Goal: Find specific page/section: Find specific page/section

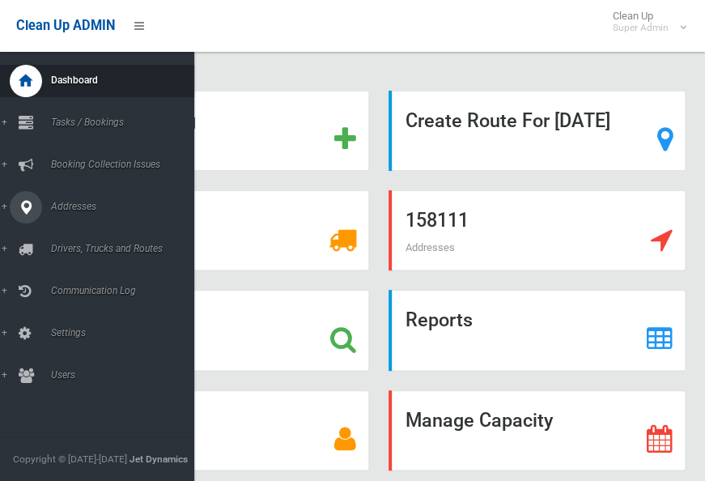
click at [5, 206] on link "Addresses" at bounding box center [103, 207] width 206 height 32
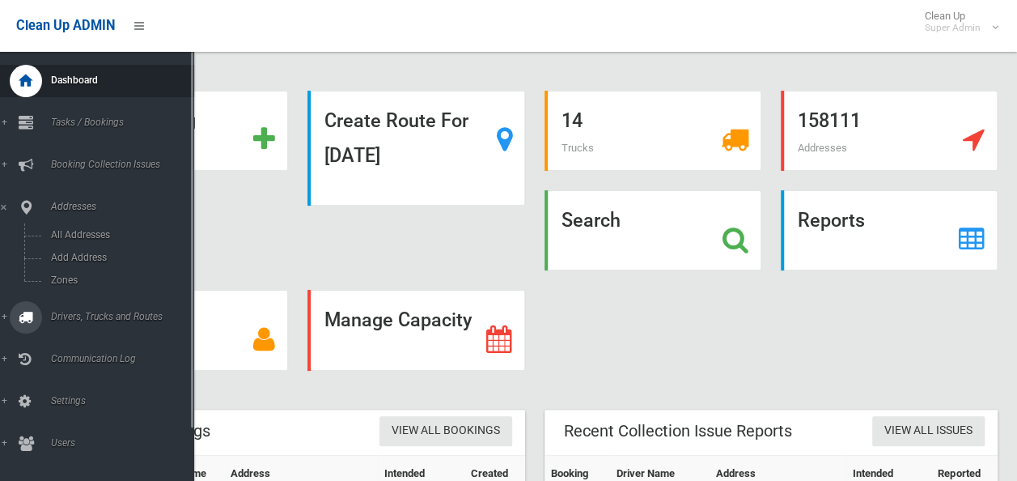
click at [0, 321] on html "Clean Up ADMIN Clean Up Super Admin Logout Add Booking" at bounding box center [508, 240] width 1017 height 481
click at [5, 316] on link "Drivers, Trucks and Routes" at bounding box center [103, 317] width 206 height 32
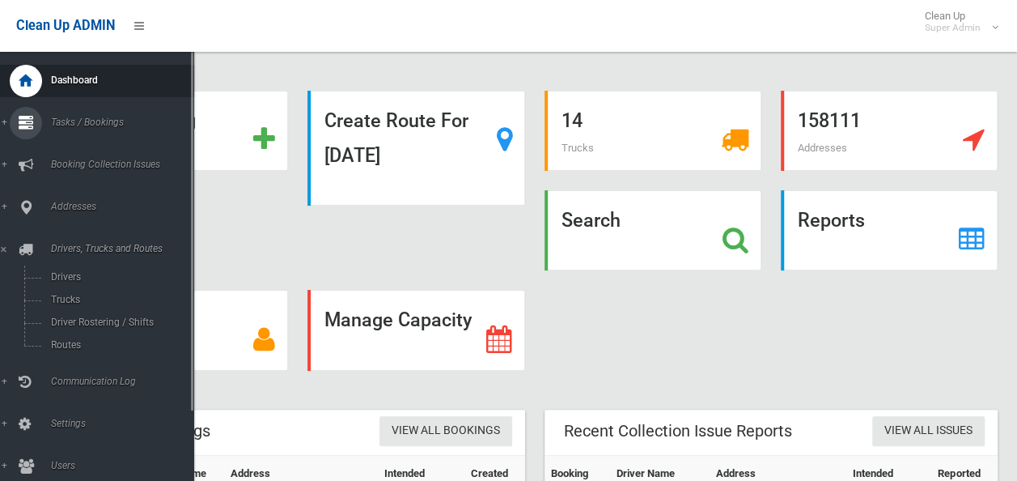
click at [4, 123] on link "Tasks / Bookings" at bounding box center [103, 123] width 206 height 32
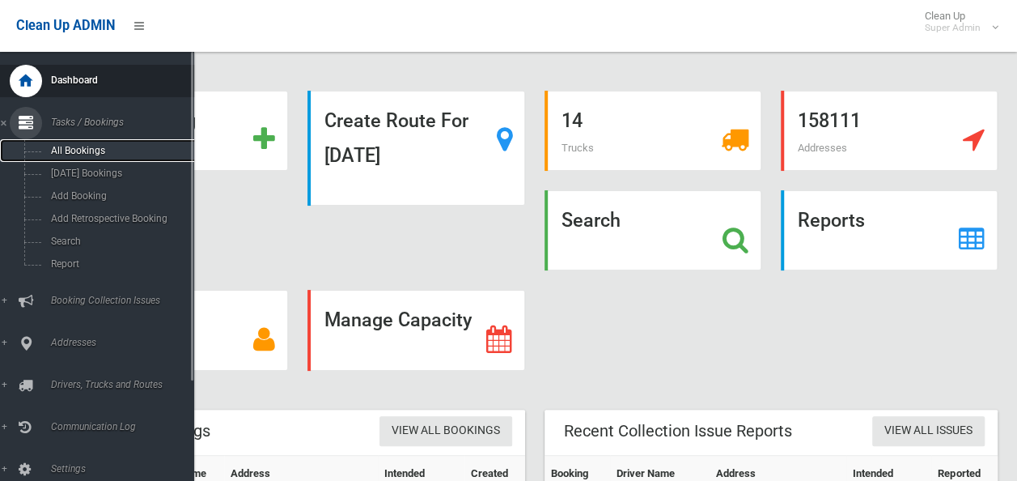
click at [102, 148] on span "All Bookings" at bounding box center [119, 150] width 146 height 11
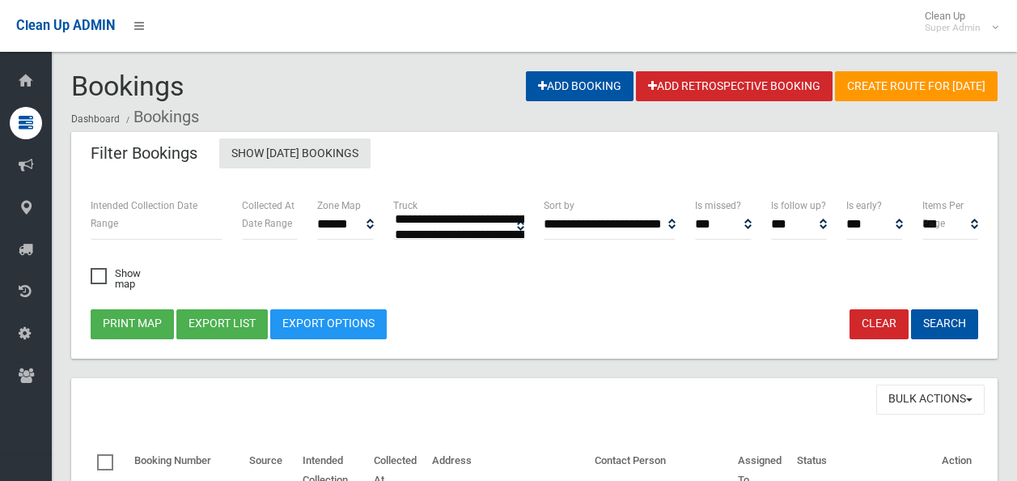
select select
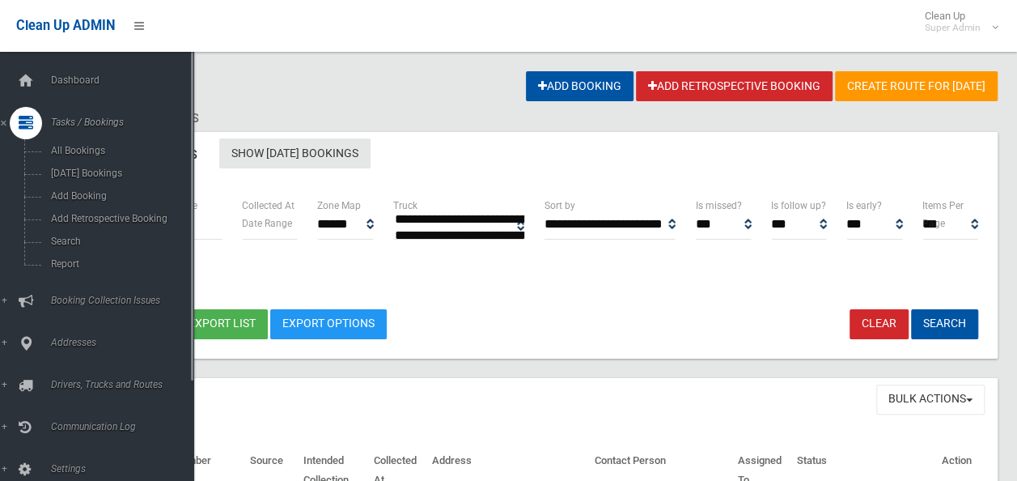
click at [98, 125] on span "Tasks / Bookings" at bounding box center [126, 122] width 160 height 11
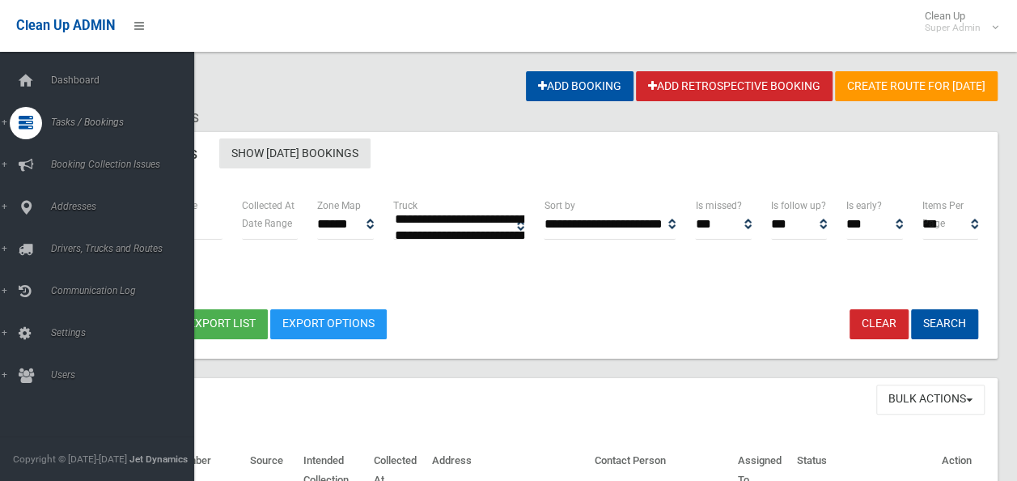
click at [98, 125] on span "Tasks / Bookings" at bounding box center [126, 122] width 160 height 11
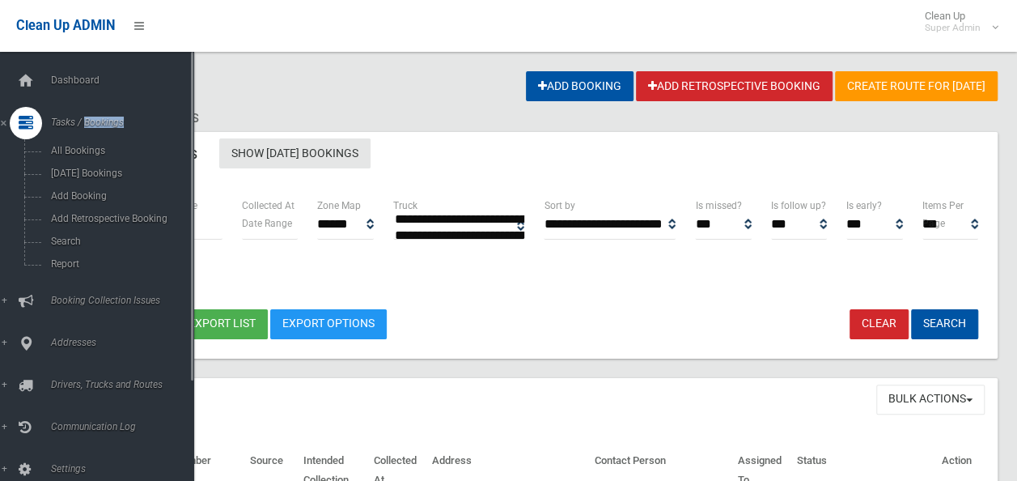
click at [98, 125] on span "Tasks / Bookings" at bounding box center [126, 122] width 160 height 11
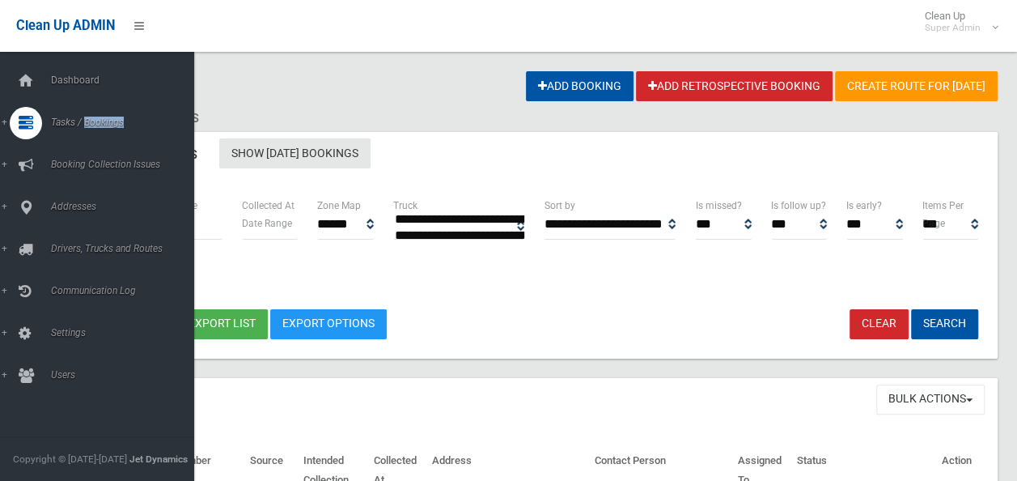
drag, startPoint x: 98, startPoint y: 125, endPoint x: 3, endPoint y: 123, distance: 94.7
click at [3, 123] on link "Tasks / Bookings" at bounding box center [103, 123] width 206 height 32
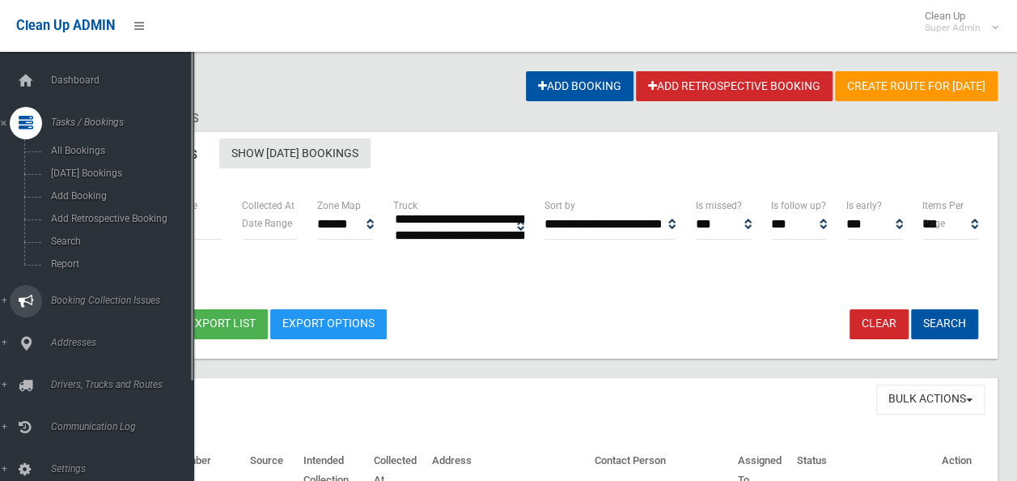
click at [5, 299] on link "Booking Collection Issues" at bounding box center [103, 301] width 206 height 32
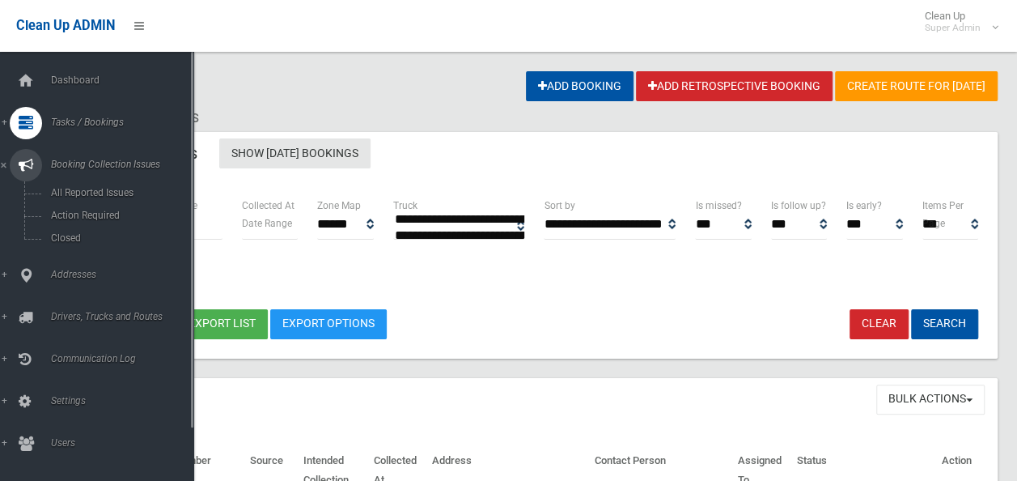
click at [5, 299] on ul "Dashboard Tasks / Bookings All Bookings Today's Bookings Add Booking Add Retros…" at bounding box center [103, 262] width 206 height 395
click at [5, 119] on link "Tasks / Bookings" at bounding box center [103, 123] width 206 height 32
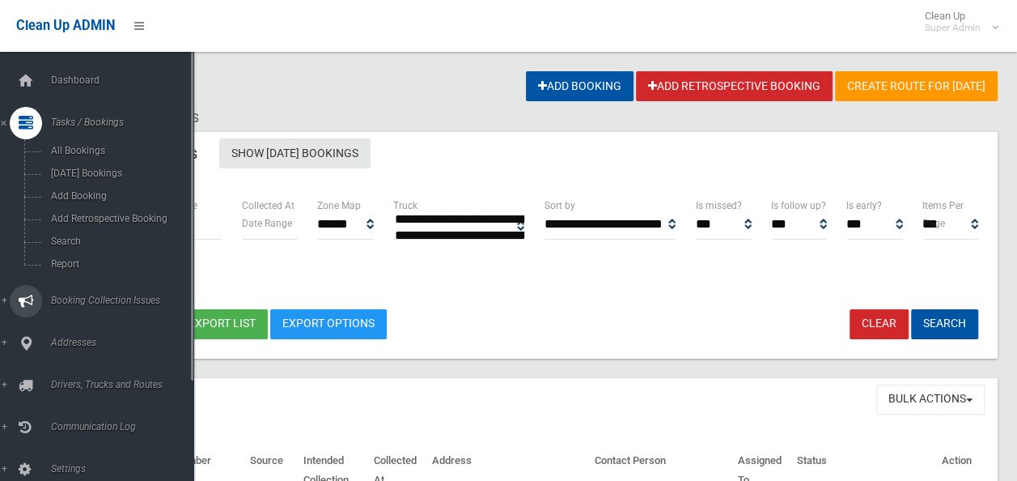
click at [3, 301] on link "Booking Collection Issues" at bounding box center [103, 301] width 206 height 32
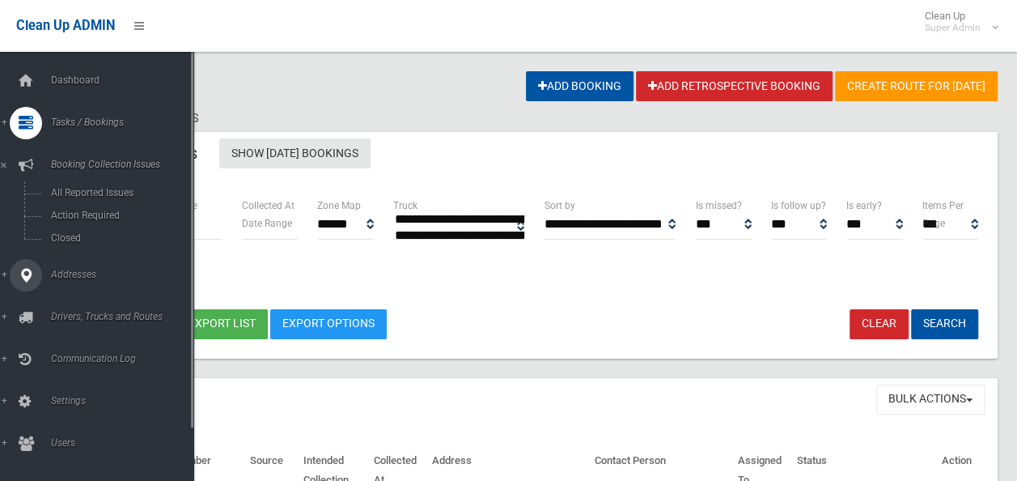
click at [2, 272] on link "Addresses" at bounding box center [103, 275] width 206 height 32
click at [5, 314] on link "Drivers, Trucks and Routes" at bounding box center [103, 317] width 206 height 32
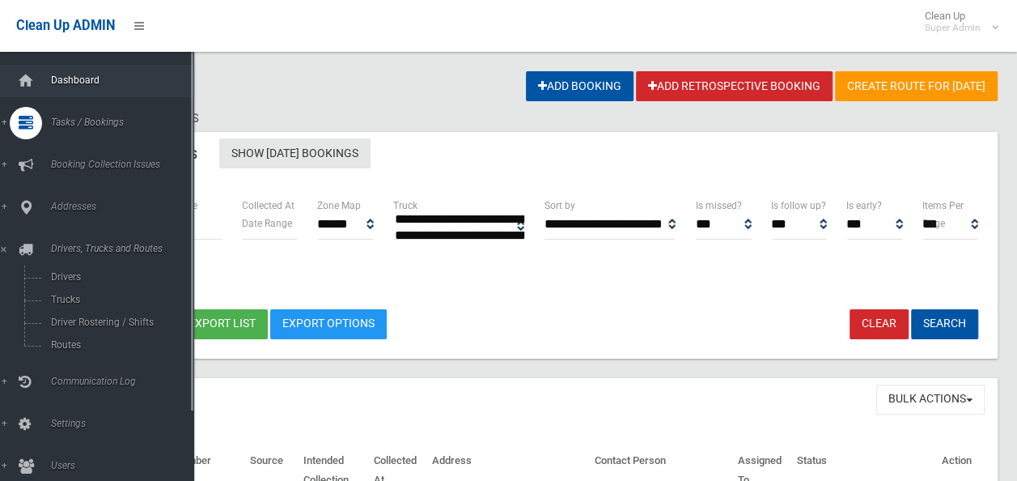
click at [79, 80] on span "Dashboard" at bounding box center [126, 79] width 160 height 11
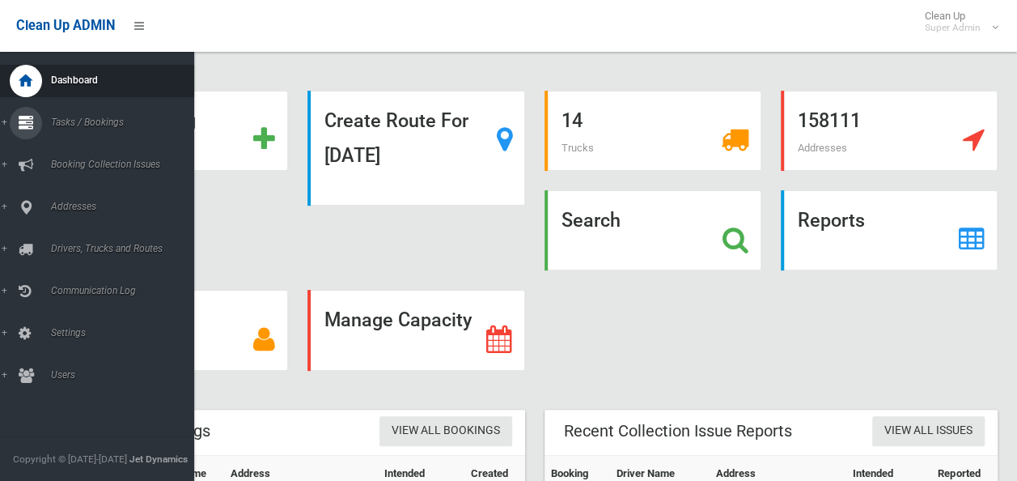
click at [3, 121] on link "Tasks / Bookings" at bounding box center [103, 123] width 206 height 32
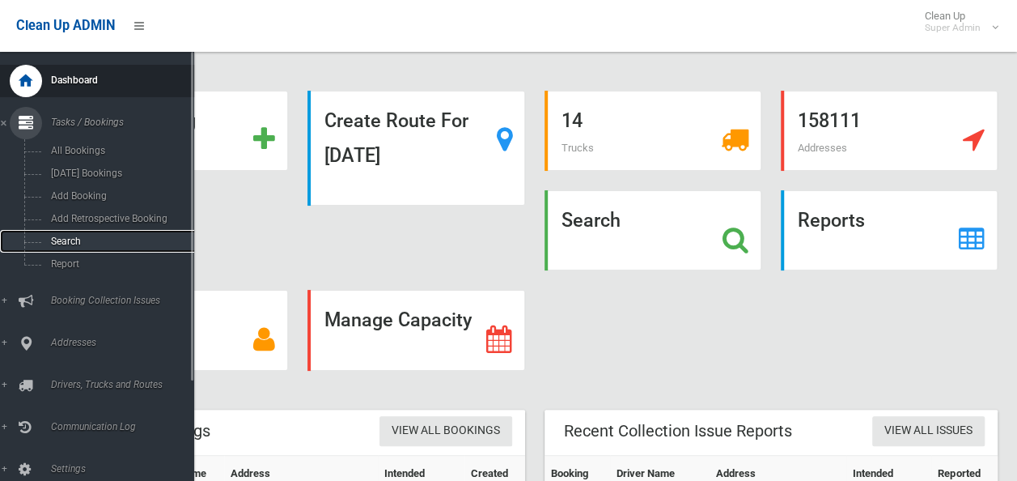
click at [71, 244] on span "Search" at bounding box center [119, 241] width 146 height 11
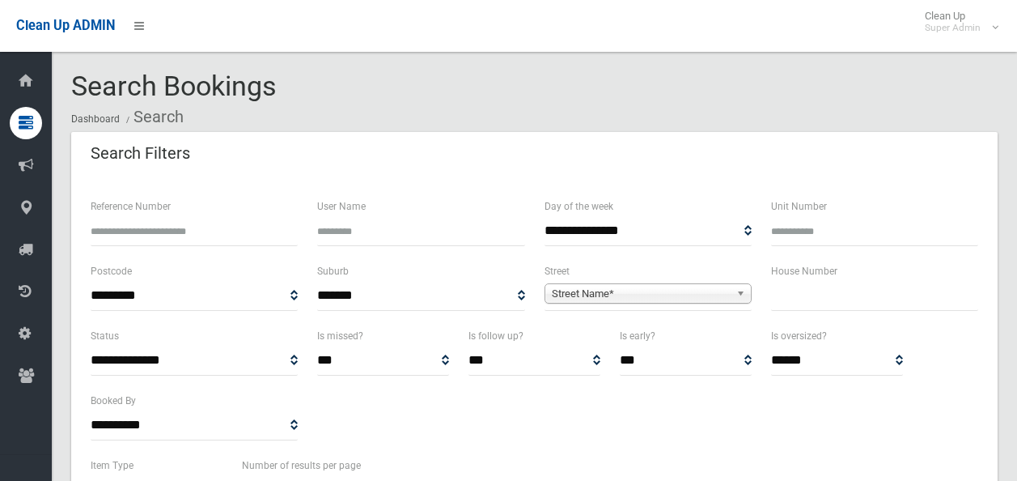
select select
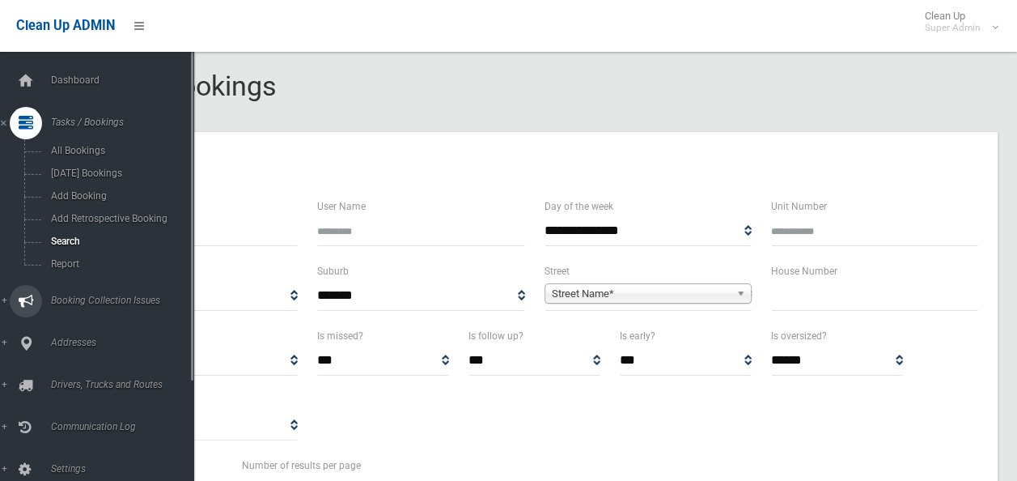
click at [3, 302] on link "Booking Collection Issues" at bounding box center [103, 301] width 206 height 32
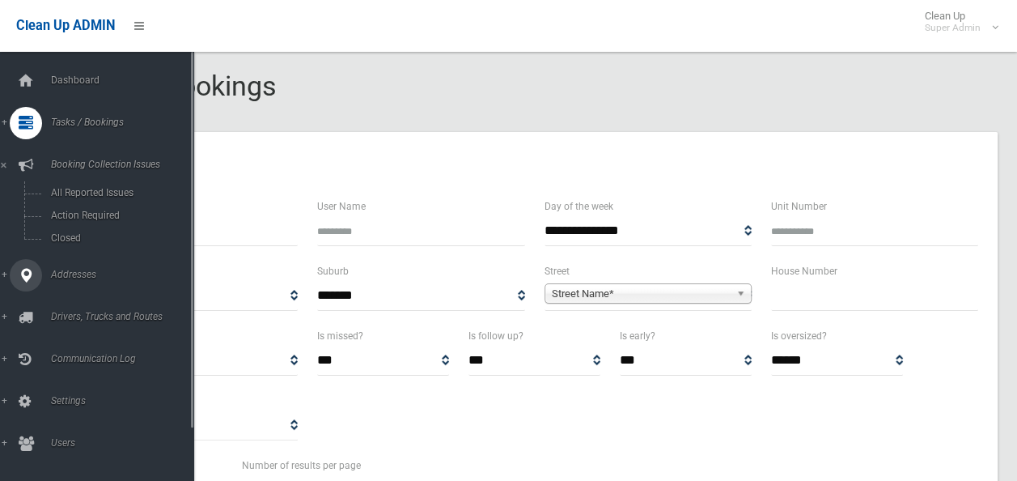
click at [6, 275] on link "Addresses" at bounding box center [103, 275] width 206 height 32
click at [6, 317] on link "Drivers, Trucks and Routes" at bounding box center [103, 317] width 206 height 32
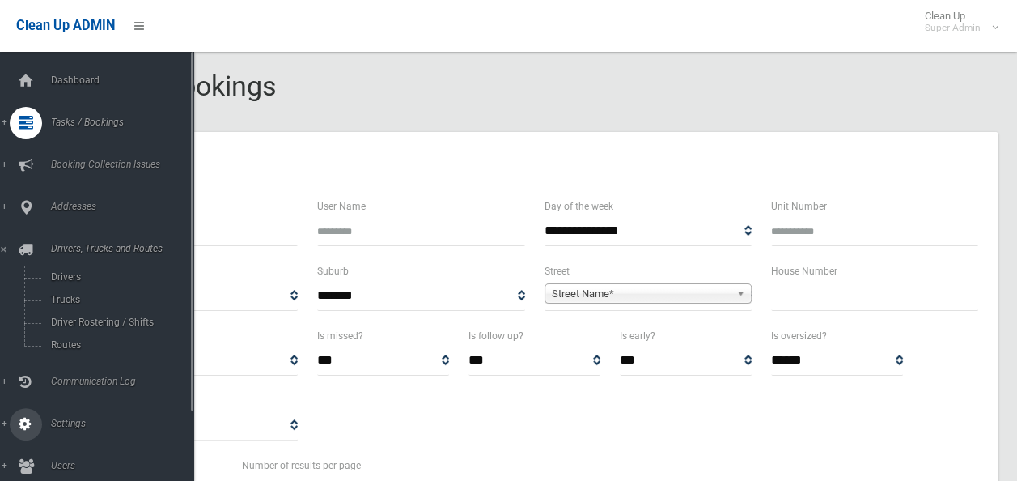
click at [5, 425] on link "Settings" at bounding box center [103, 424] width 206 height 32
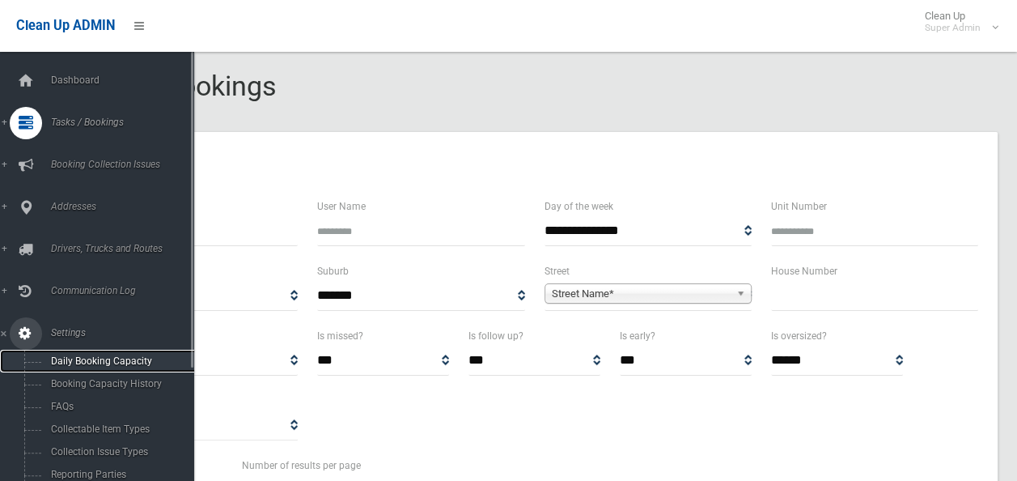
click at [94, 356] on span "Daily Booking Capacity" at bounding box center [119, 360] width 146 height 11
click at [62, 79] on span "Dashboard" at bounding box center [126, 79] width 160 height 11
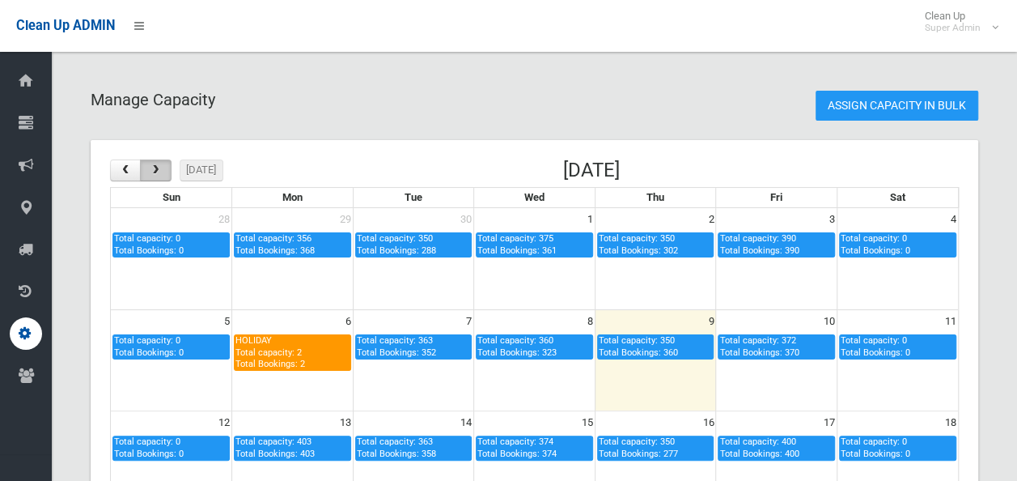
click at [154, 173] on span "button" at bounding box center [156, 170] width 13 height 11
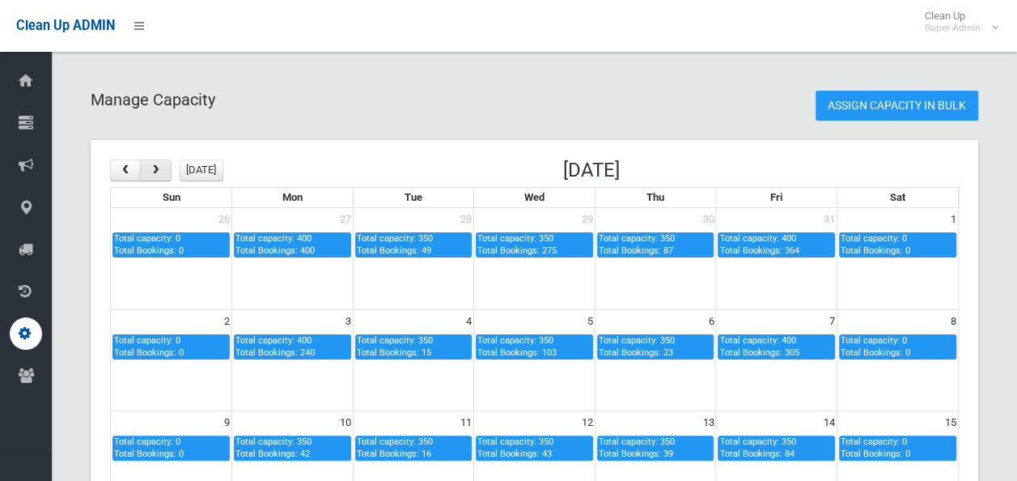
click at [154, 173] on span "button" at bounding box center [156, 170] width 13 height 11
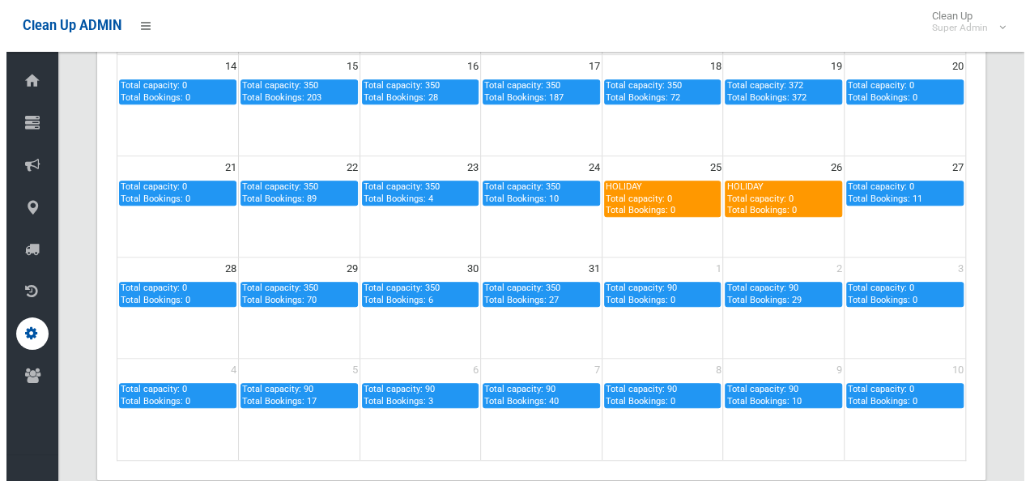
scroll to position [330, 0]
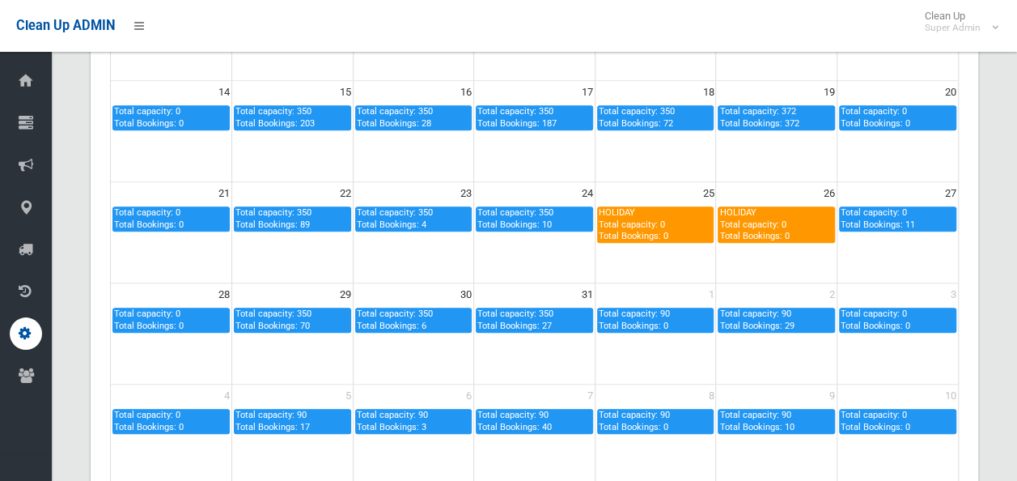
click at [763, 314] on span "Total capacity: 90 Total Bookings: 29" at bounding box center [757, 319] width 74 height 22
click at [763, 313] on span "Total capacity: 90 Total Bookings: 29" at bounding box center [757, 319] width 74 height 22
type input "**"
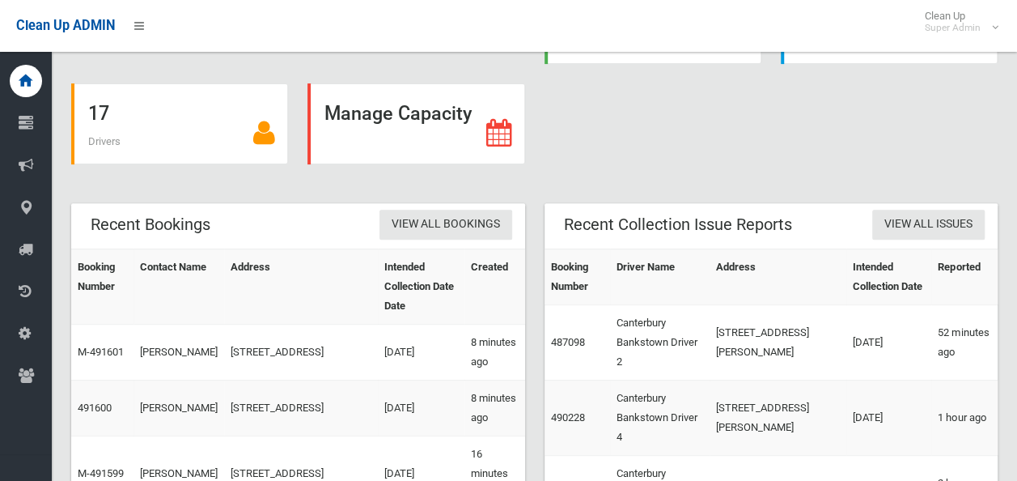
scroll to position [243, 0]
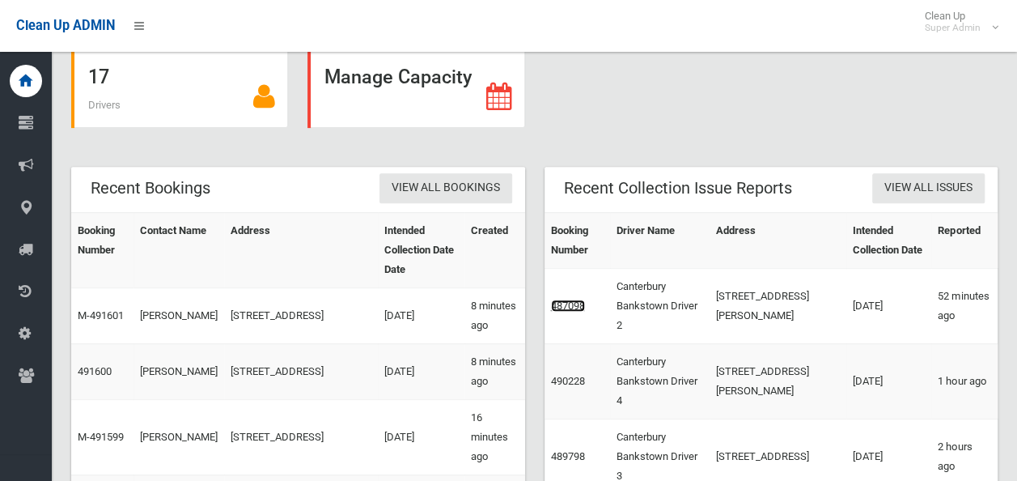
click at [570, 299] on link "487098" at bounding box center [568, 305] width 34 height 12
click at [573, 379] on link "490228" at bounding box center [568, 381] width 34 height 12
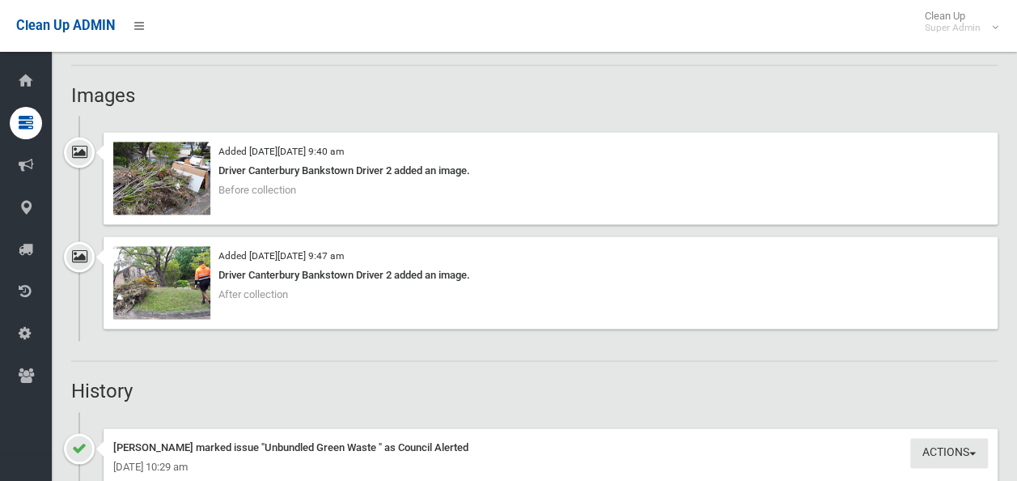
scroll to position [1052, 0]
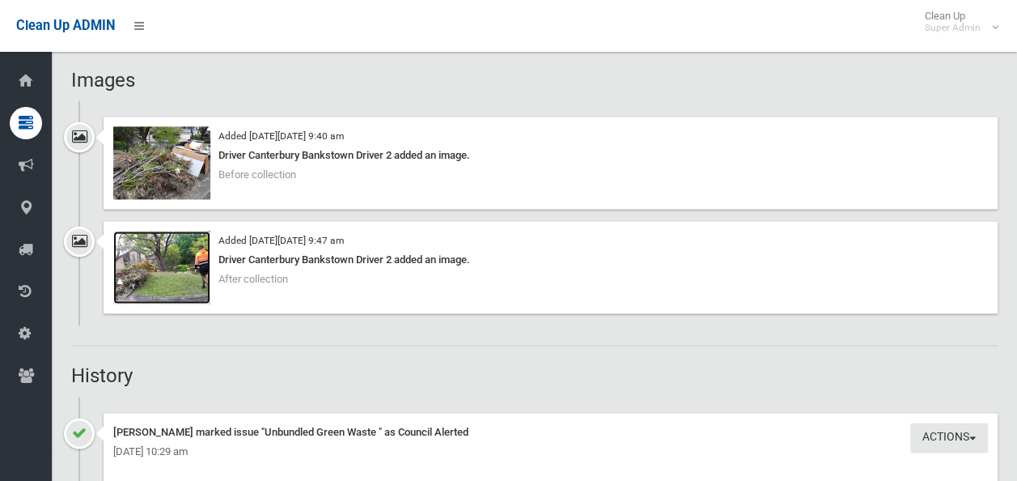
click at [185, 269] on img at bounding box center [161, 267] width 97 height 73
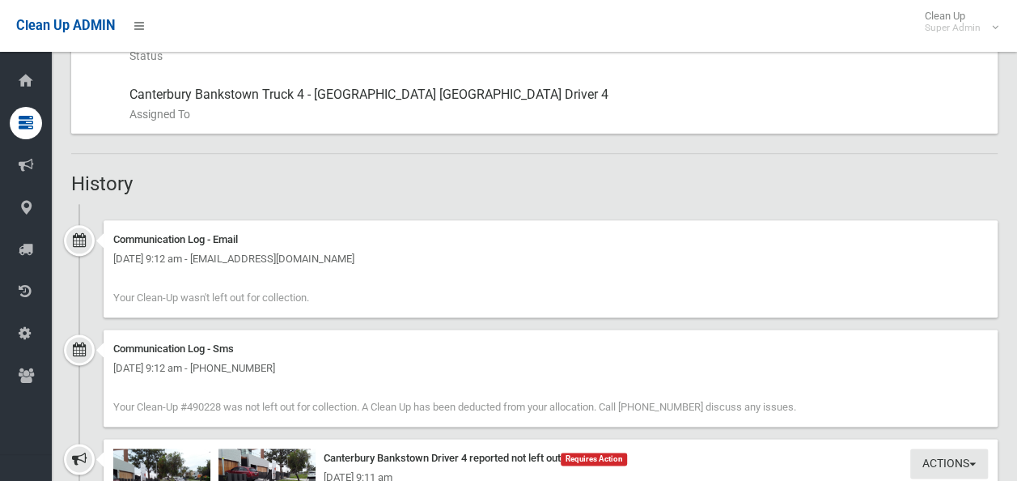
scroll to position [1133, 0]
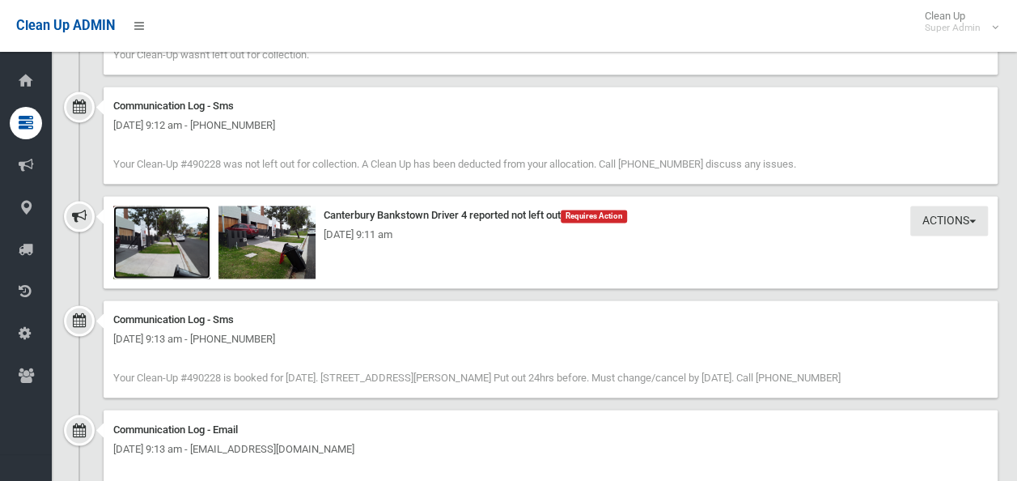
click at [198, 253] on img at bounding box center [161, 242] width 97 height 73
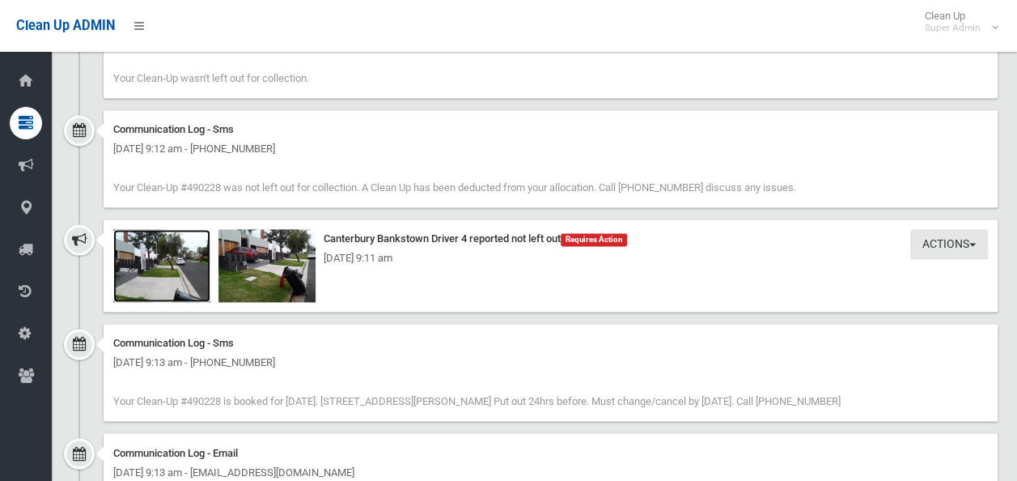
scroll to position [971, 0]
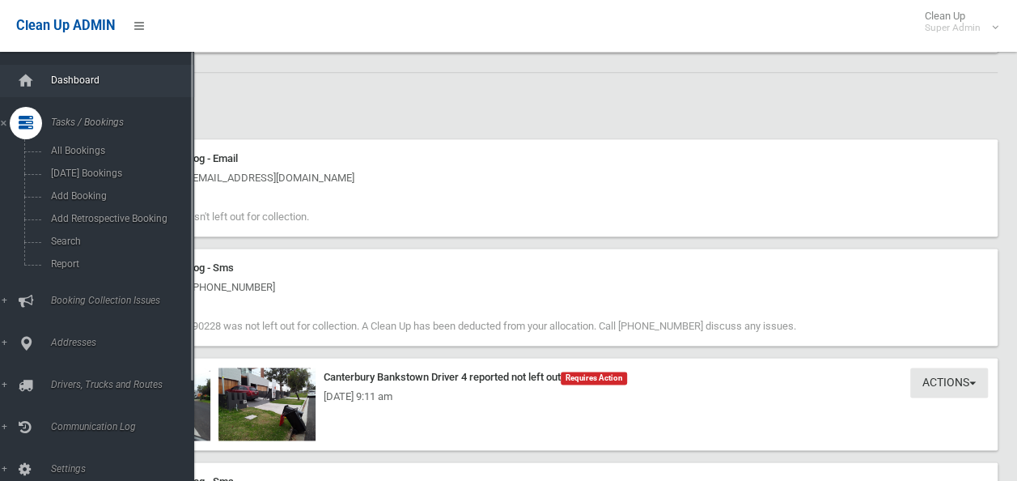
click at [62, 79] on span "Dashboard" at bounding box center [126, 79] width 160 height 11
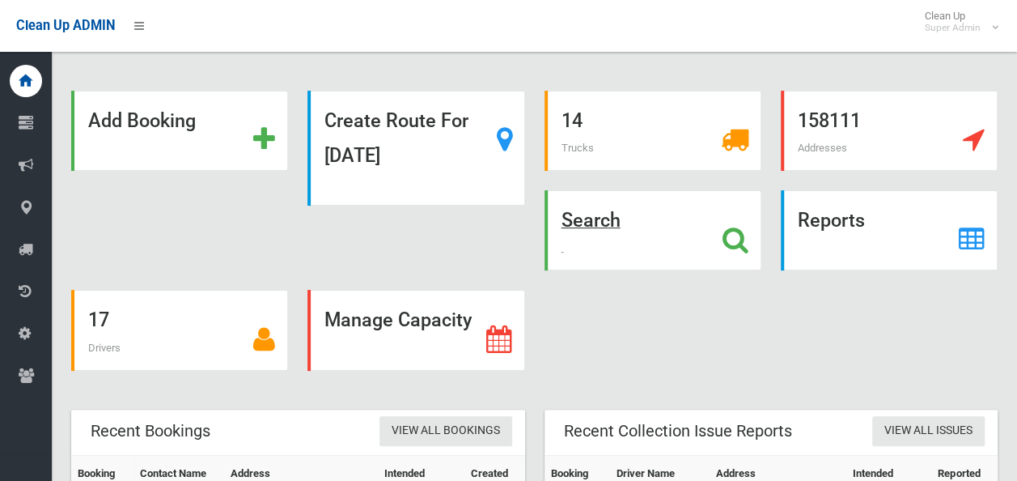
click at [740, 236] on icon at bounding box center [736, 240] width 26 height 28
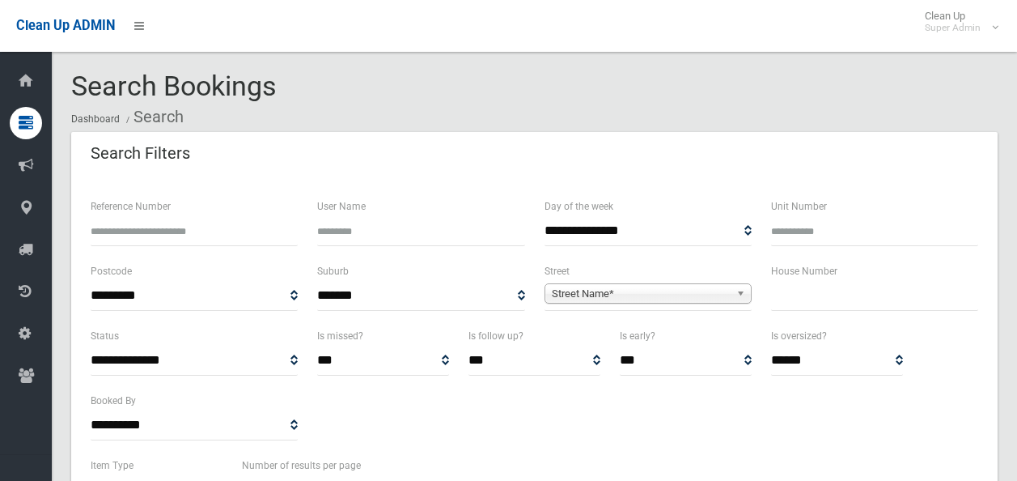
select select
click at [642, 295] on span "Street Name*" at bounding box center [641, 293] width 178 height 19
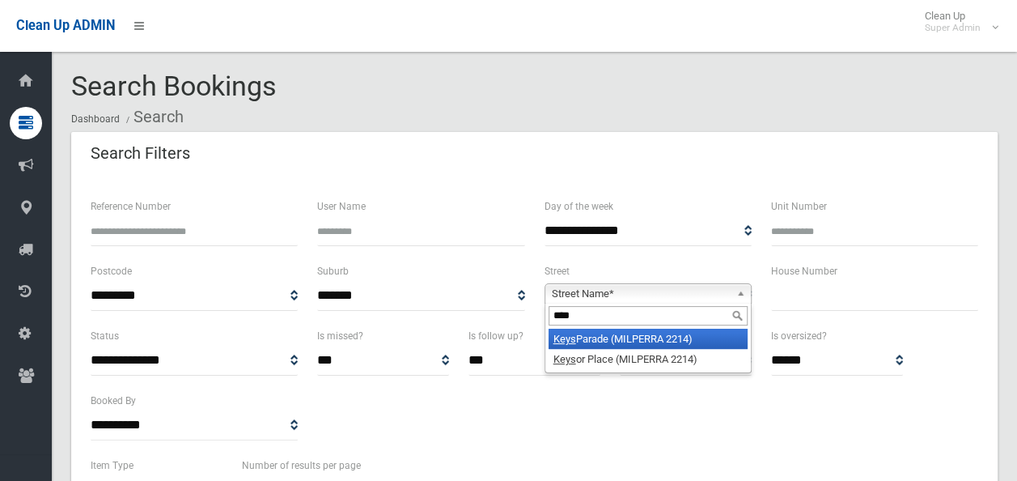
type input "****"
click at [665, 334] on li "Keys Parade (MILPERRA 2214)" at bounding box center [648, 339] width 199 height 20
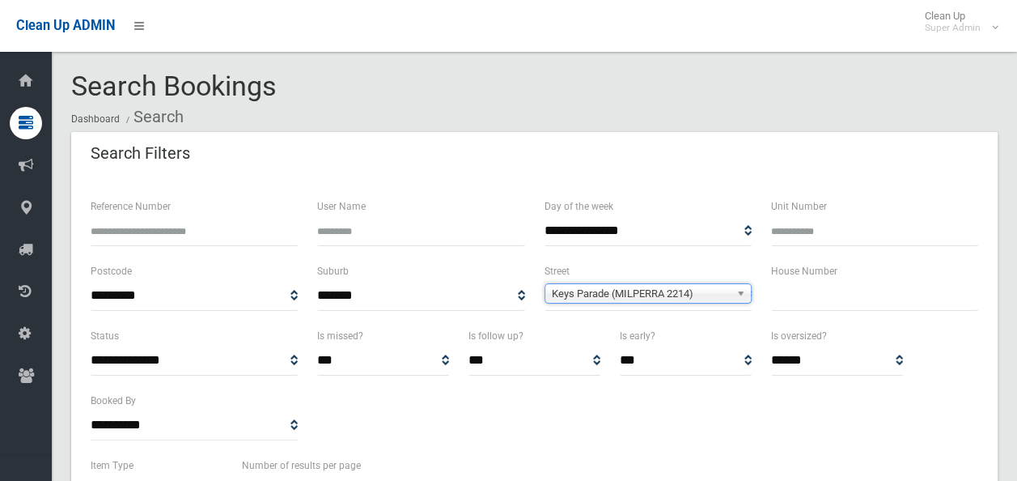
click at [796, 301] on input "text" at bounding box center [874, 296] width 207 height 30
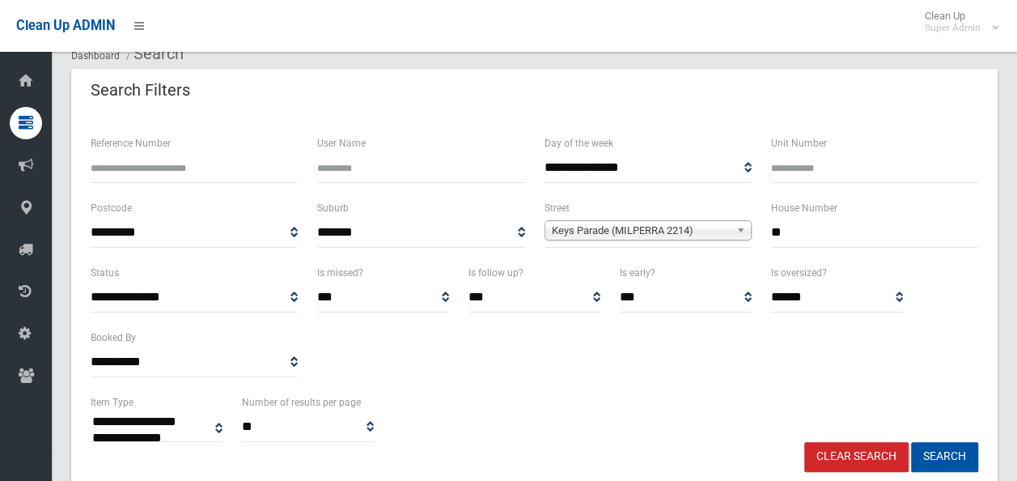
scroll to position [162, 0]
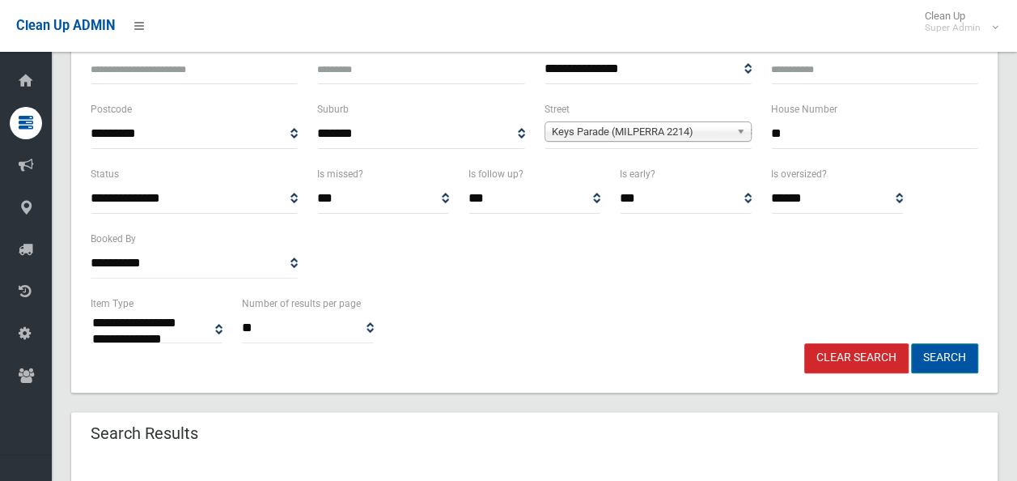
type input "**"
click at [931, 363] on button "Search" at bounding box center [944, 358] width 67 height 30
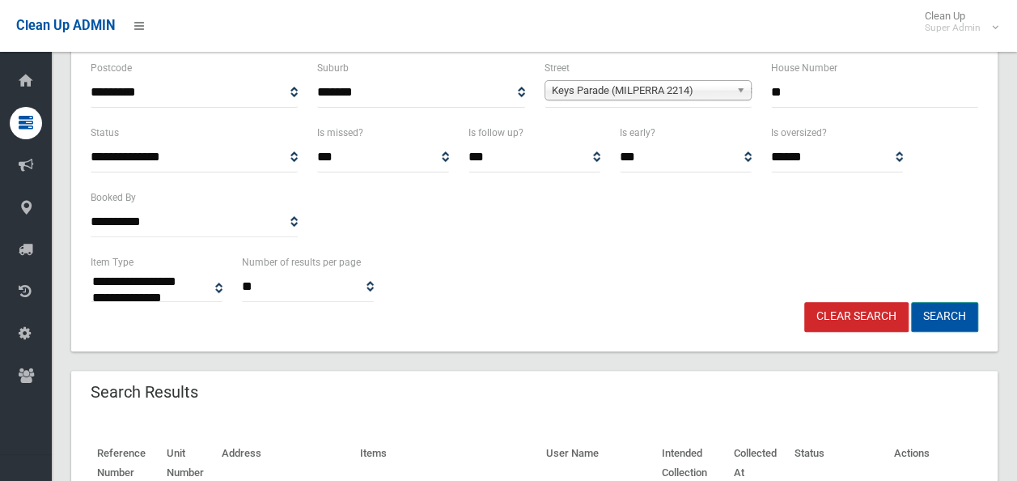
scroll to position [324, 0]
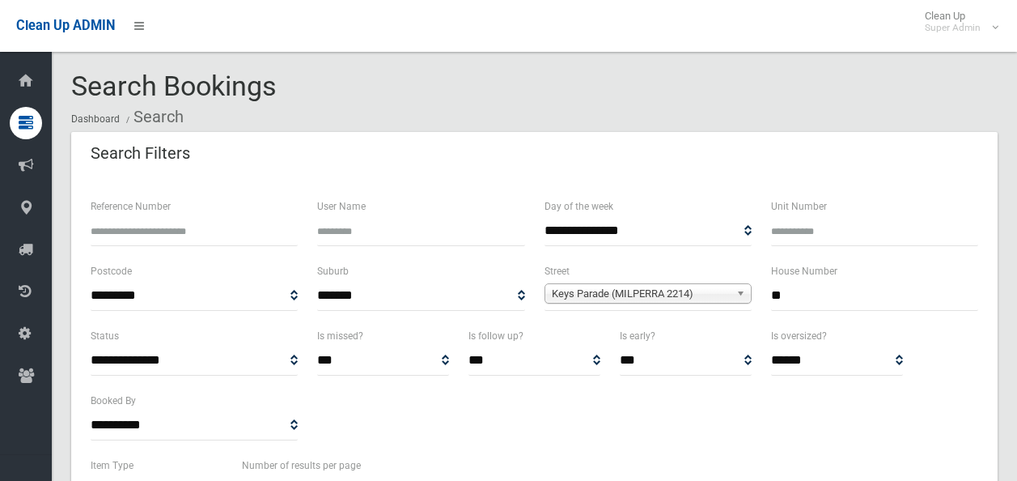
select select
click at [788, 296] on input "**" at bounding box center [874, 296] width 207 height 30
type input "*"
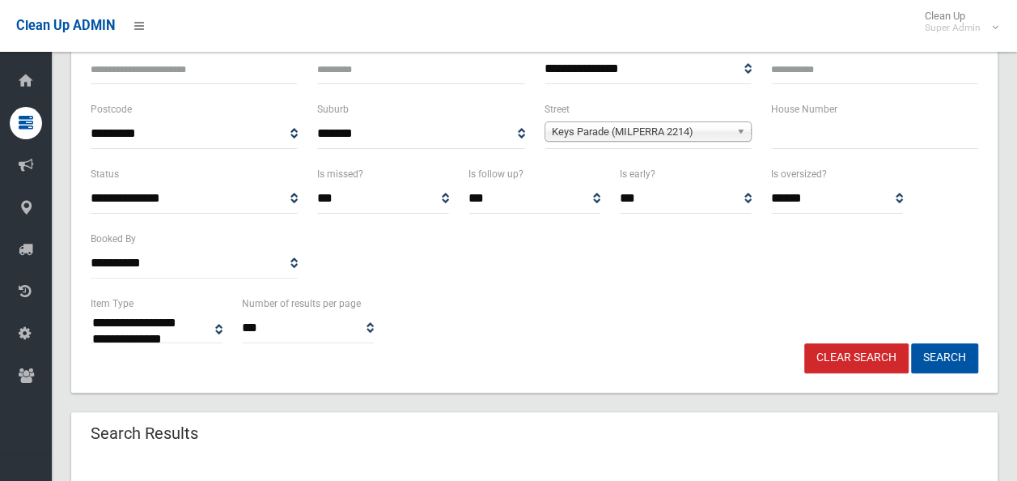
scroll to position [323, 0]
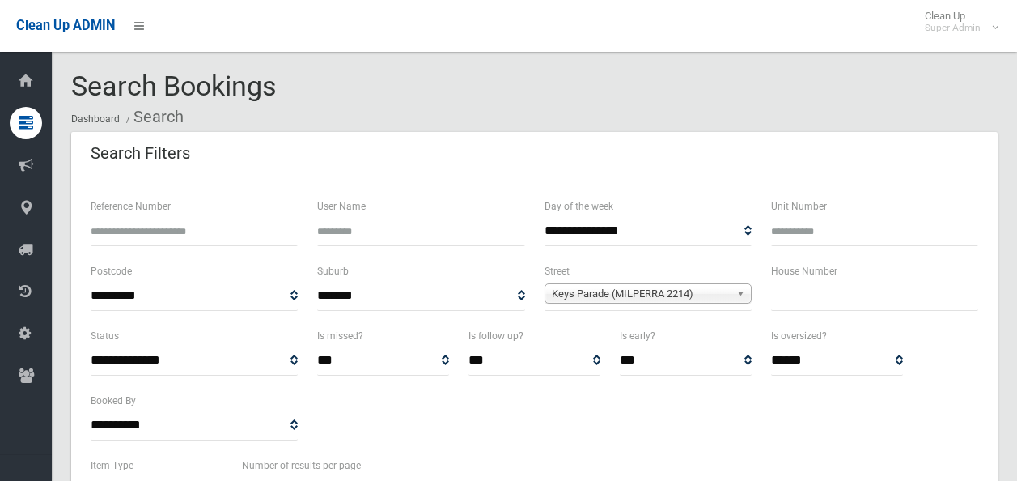
select select
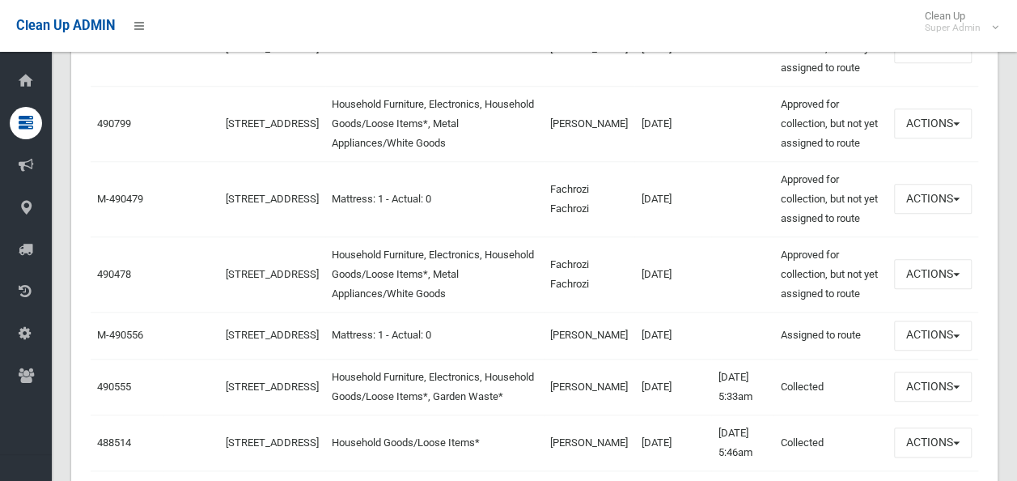
scroll to position [728, 0]
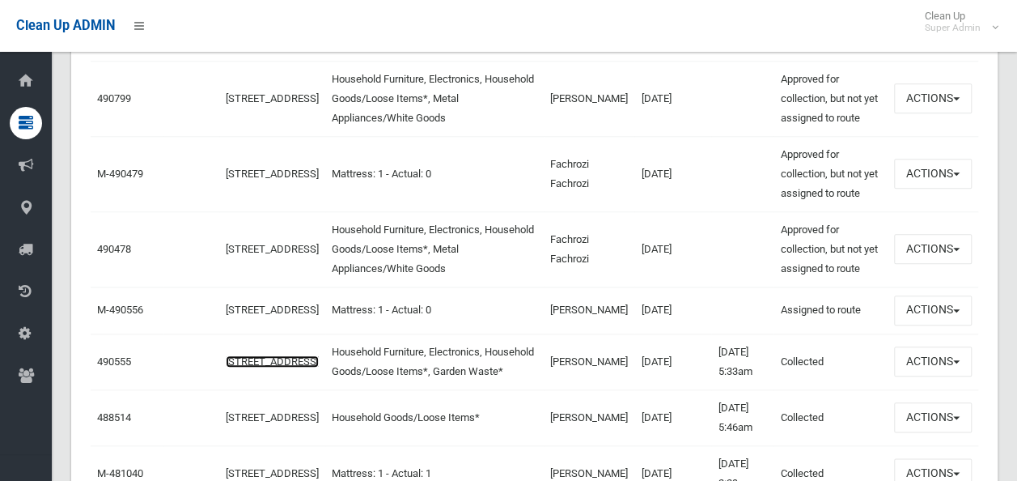
click at [275, 359] on link "42 Keys Parade, MILPERRA NSW 2214" at bounding box center [272, 361] width 93 height 12
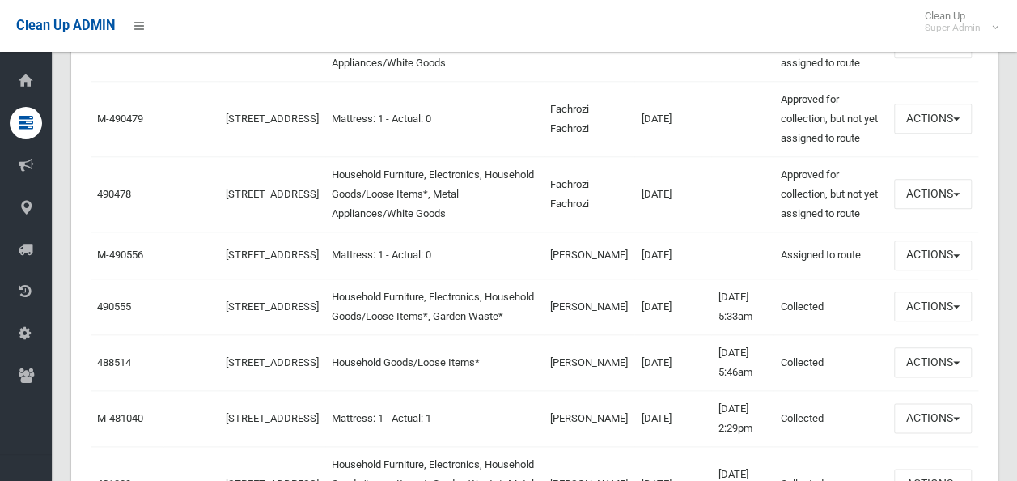
scroll to position [809, 0]
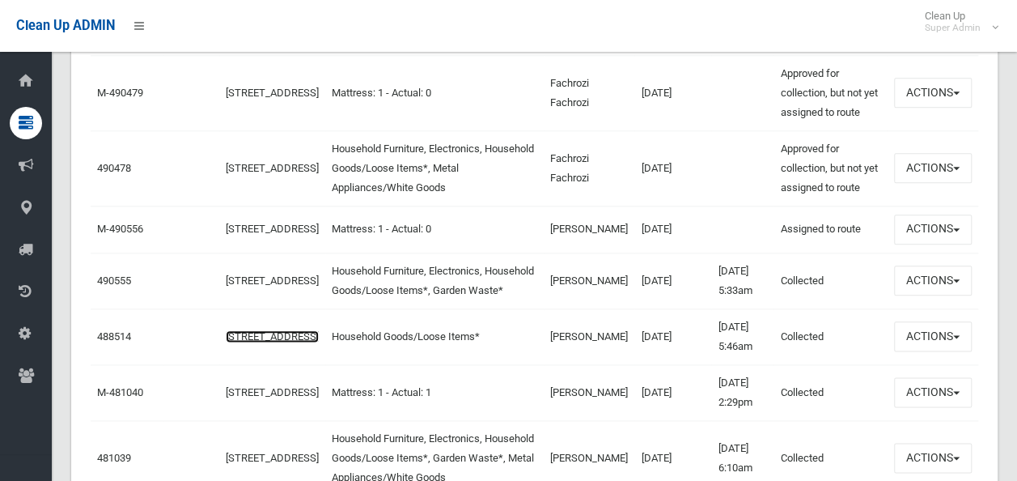
click at [278, 342] on link "33 Keys Parade, MILPERRA NSW 2214" at bounding box center [272, 336] width 93 height 12
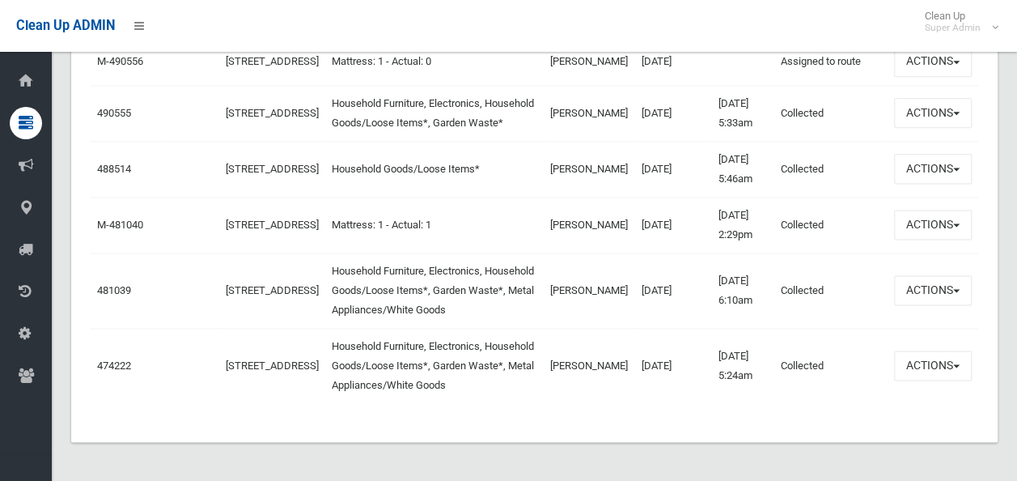
scroll to position [1041, 0]
click at [274, 359] on link "44 Keys Parade, MILPERRA NSW 2214" at bounding box center [272, 365] width 93 height 12
click at [275, 284] on link "14 Keys Parade, MILPERRA NSW 2214" at bounding box center [272, 290] width 93 height 12
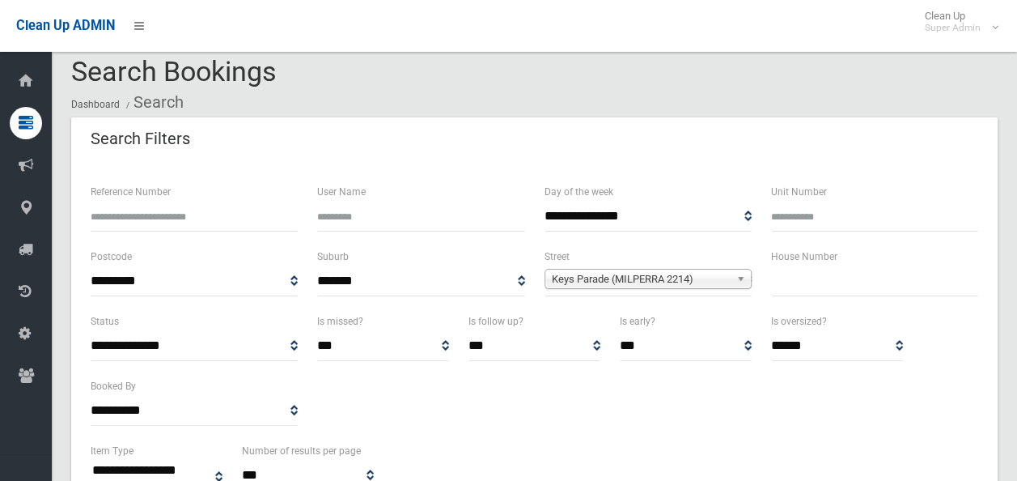
scroll to position [0, 0]
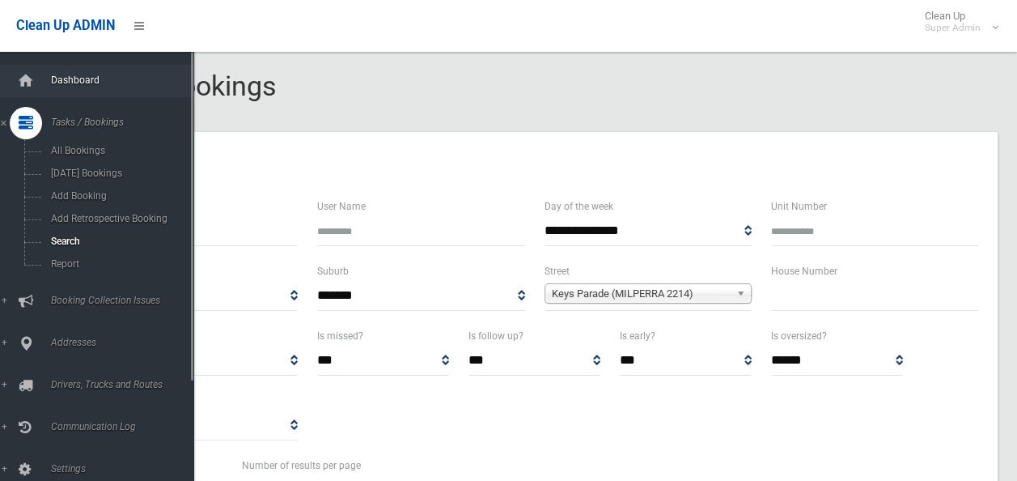
click at [79, 84] on span "Dashboard" at bounding box center [126, 79] width 160 height 11
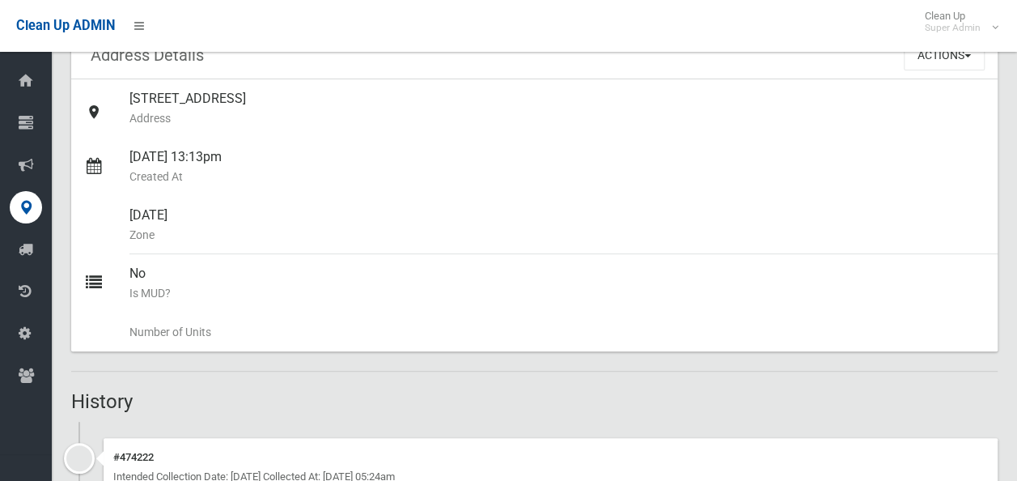
scroll to position [223, 0]
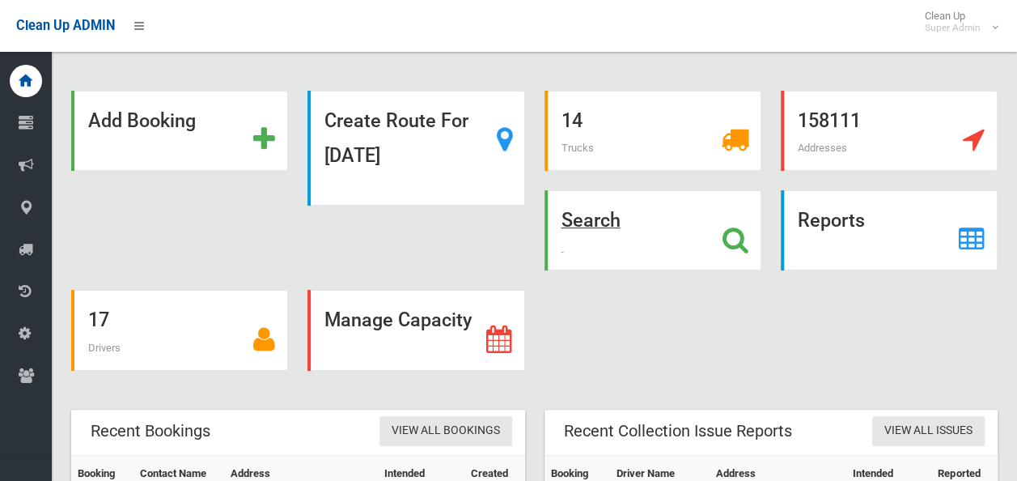
click at [732, 240] on icon at bounding box center [736, 240] width 26 height 28
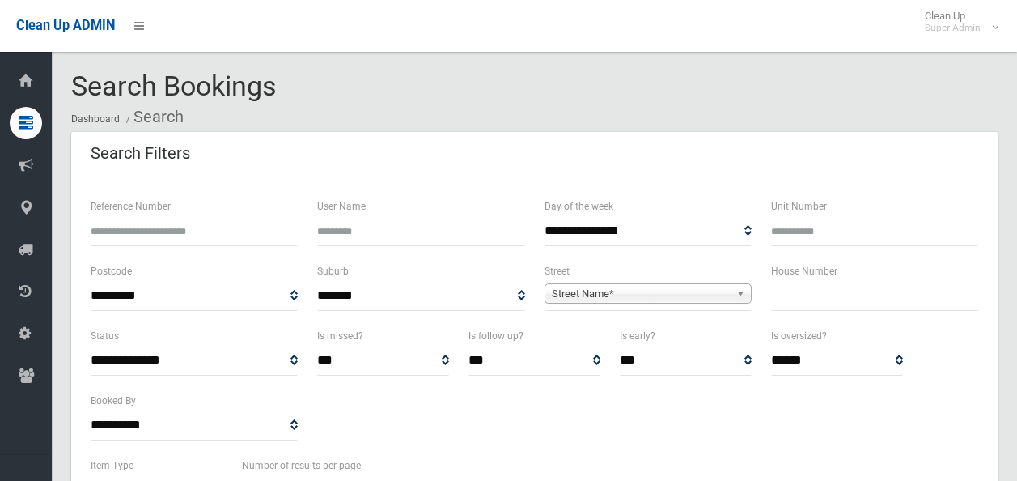
select select
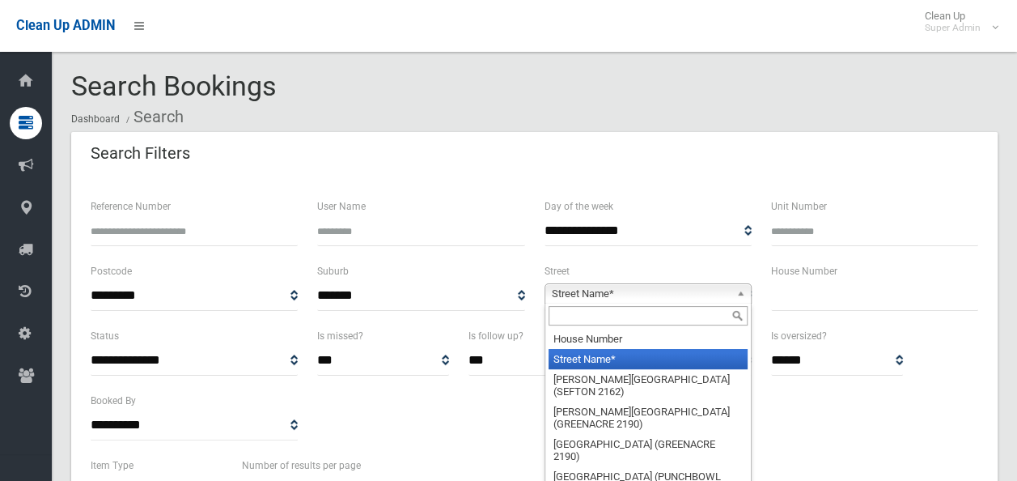
click at [617, 290] on span "Street Name*" at bounding box center [641, 293] width 178 height 19
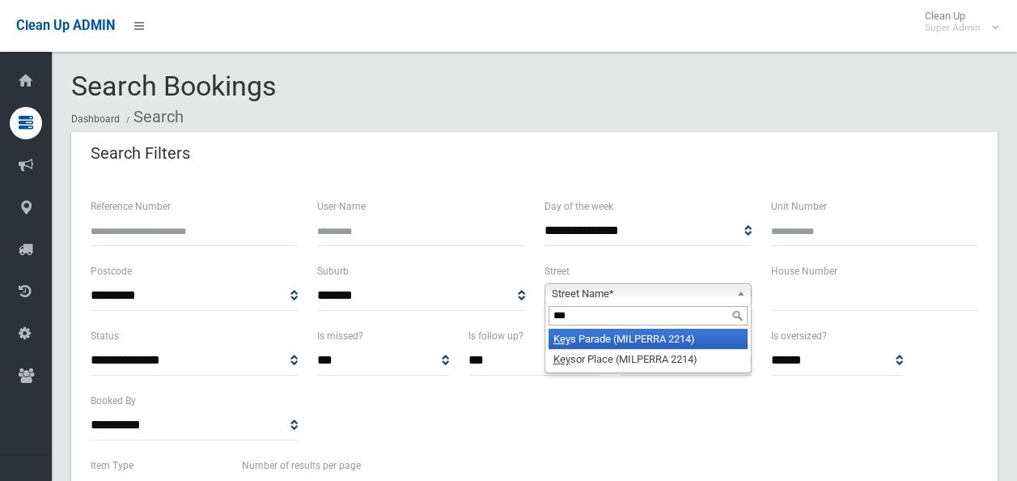
type input "****"
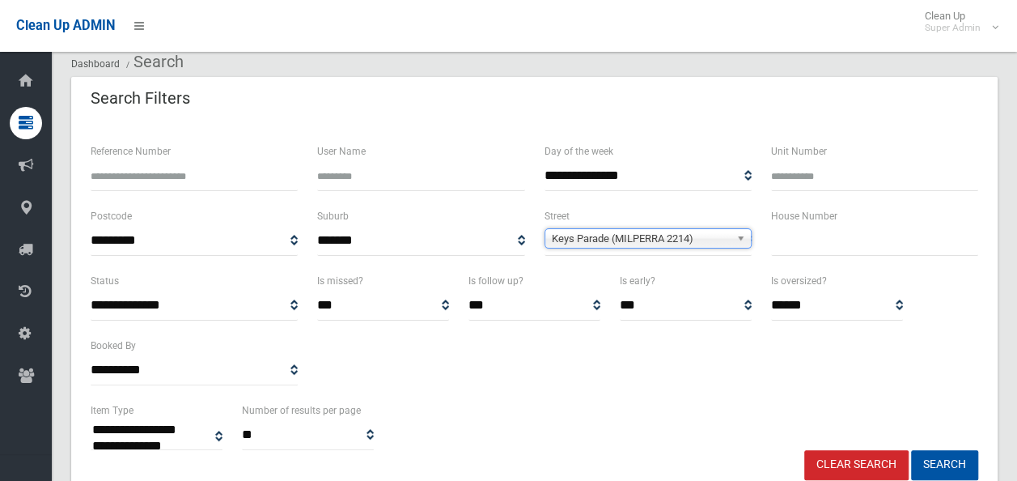
scroll to position [81, 0]
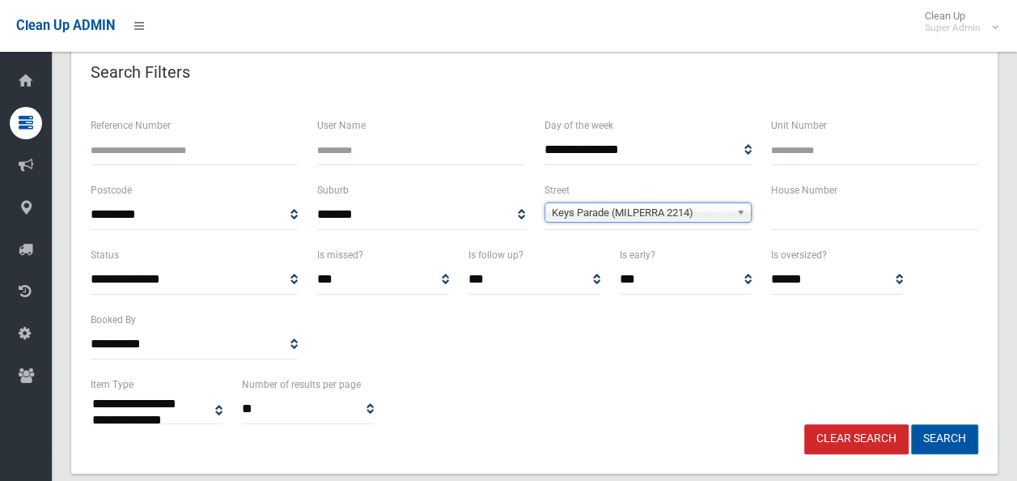
click at [953, 436] on button "Search" at bounding box center [944, 439] width 67 height 30
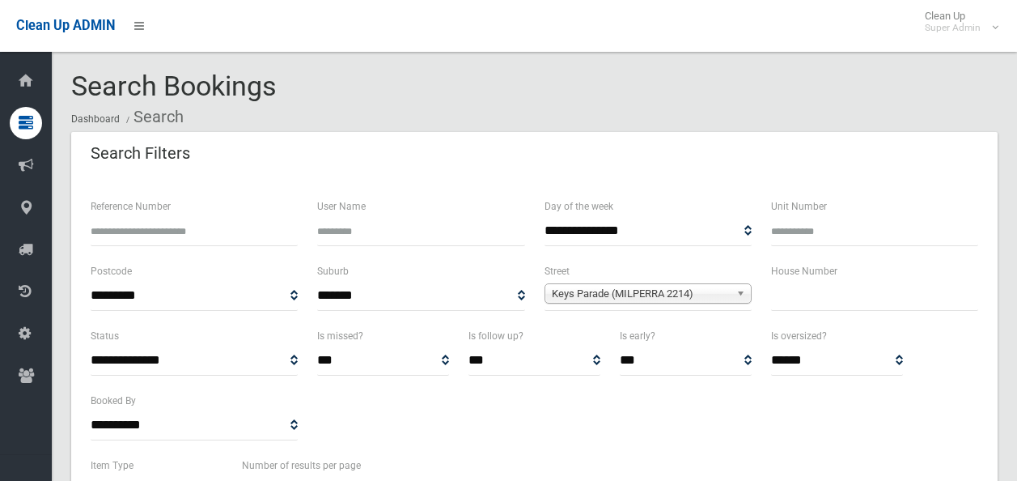
select select
